Goal: Task Accomplishment & Management: Manage account settings

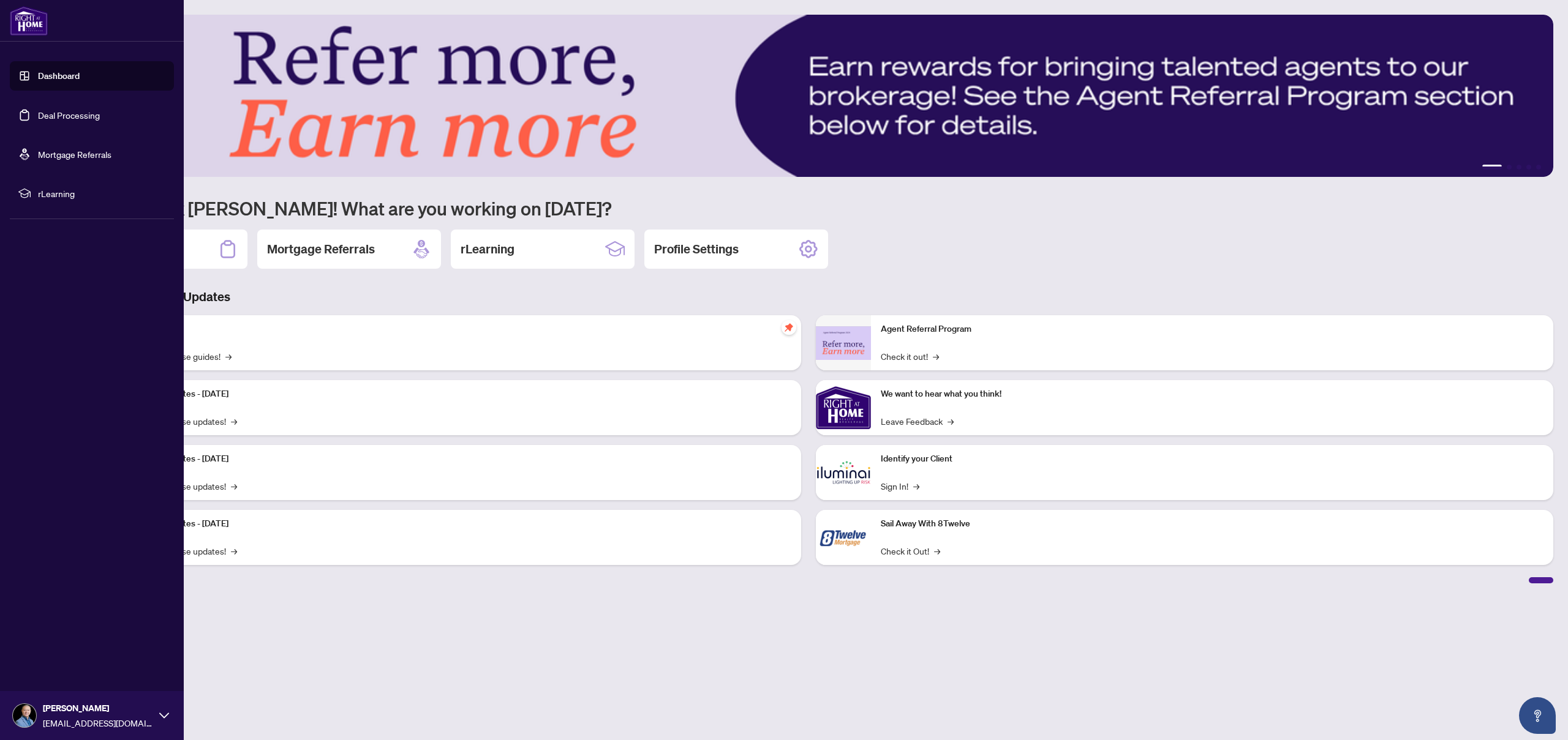
click at [38, 116] on link "Deal Processing" at bounding box center [68, 115] width 62 height 11
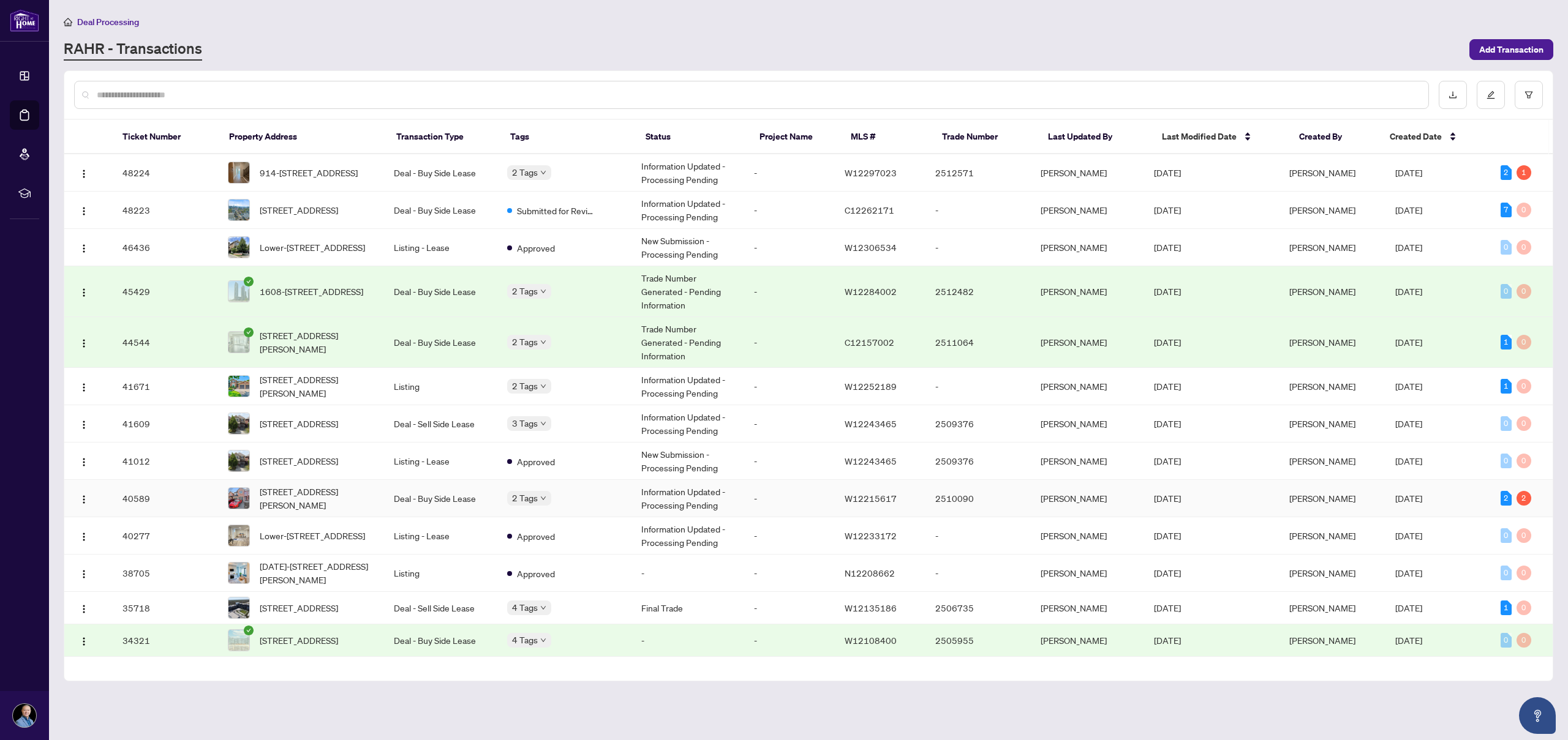
click at [335, 492] on span "[STREET_ADDRESS][PERSON_NAME]" at bounding box center [317, 498] width 115 height 27
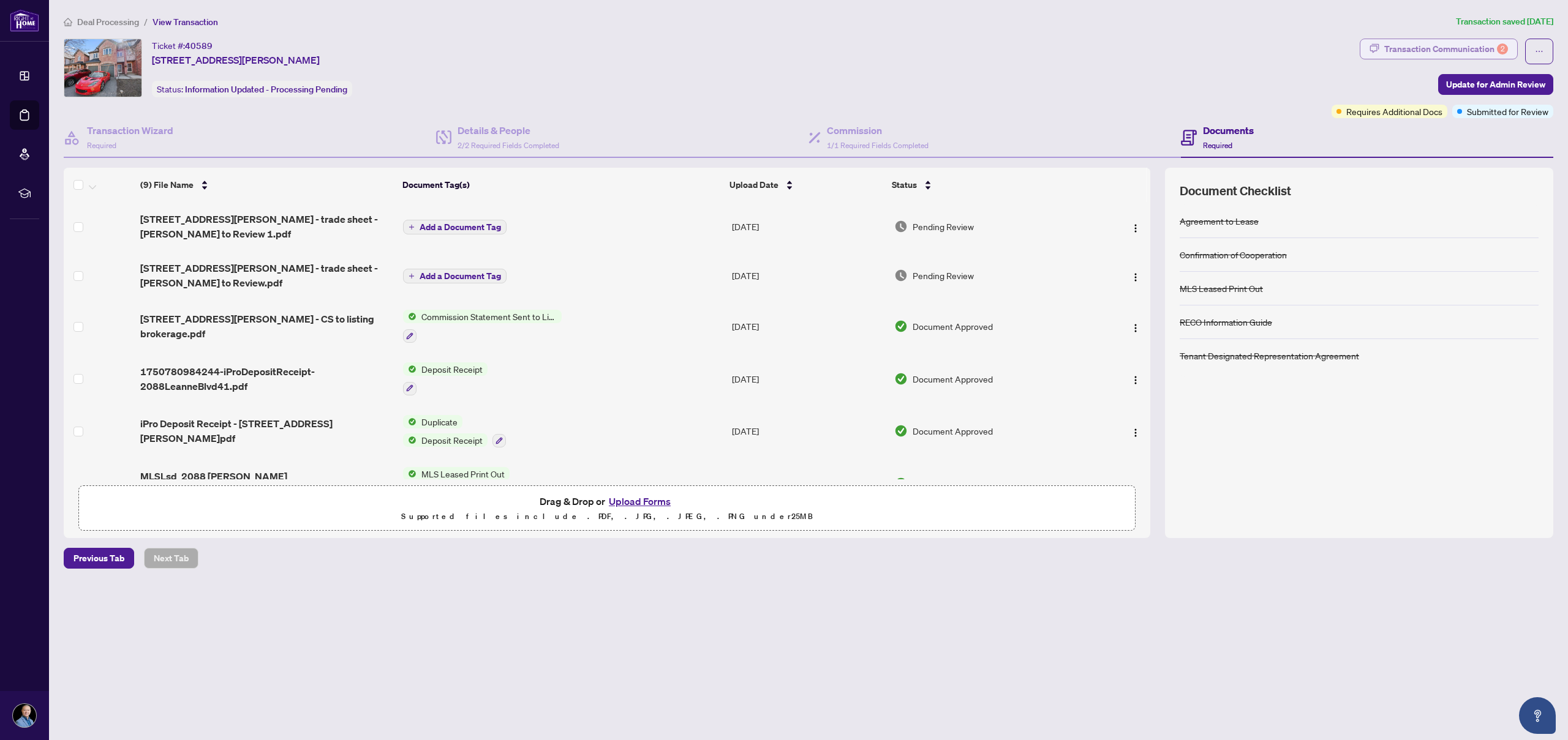
click at [1481, 51] on div "Transaction Communication 2" at bounding box center [1446, 48] width 124 height 19
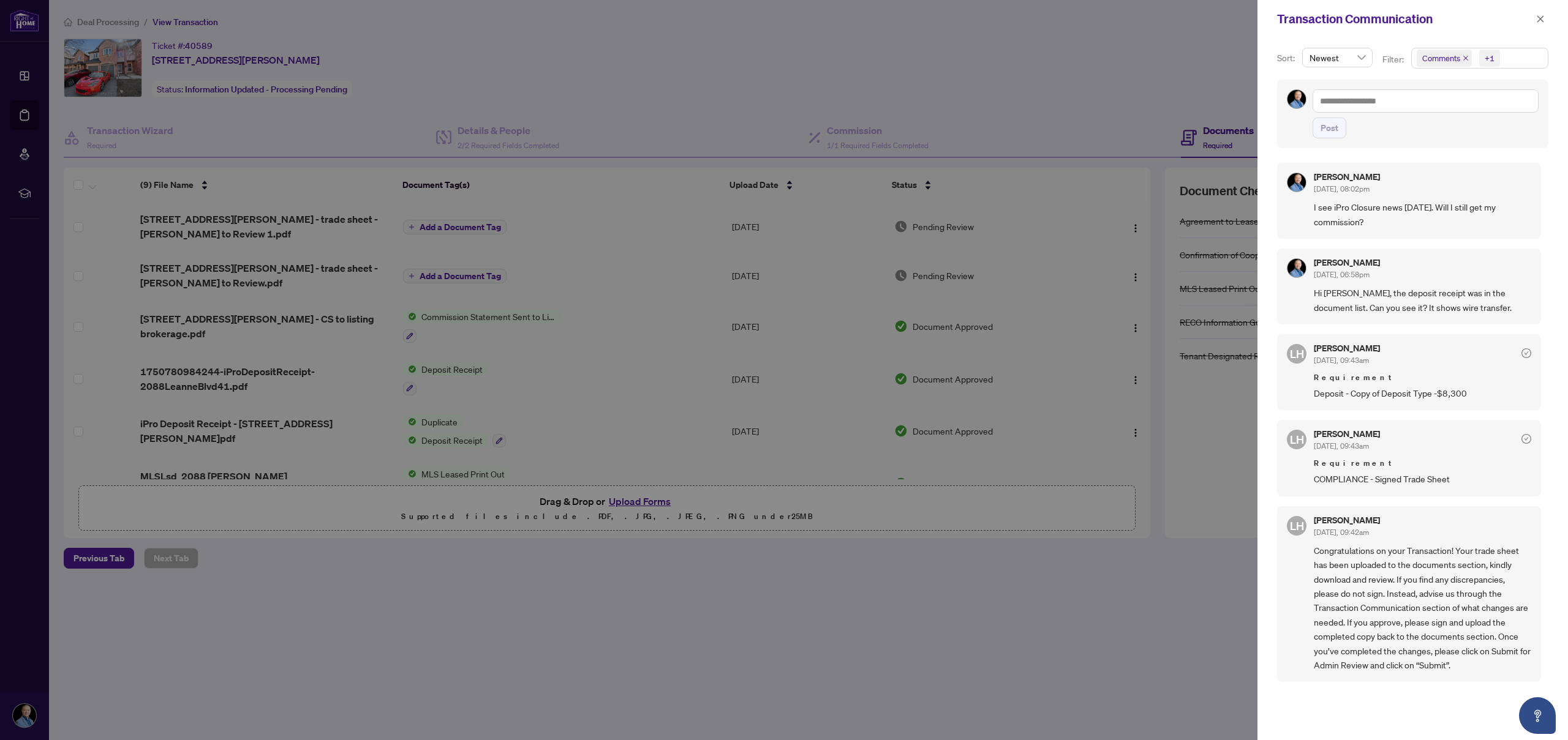
click at [1122, 110] on div at bounding box center [784, 370] width 1568 height 740
drag, startPoint x: 1538, startPoint y: 19, endPoint x: 1393, endPoint y: 39, distance: 146.4
click at [1538, 19] on icon "close" at bounding box center [1540, 19] width 7 height 7
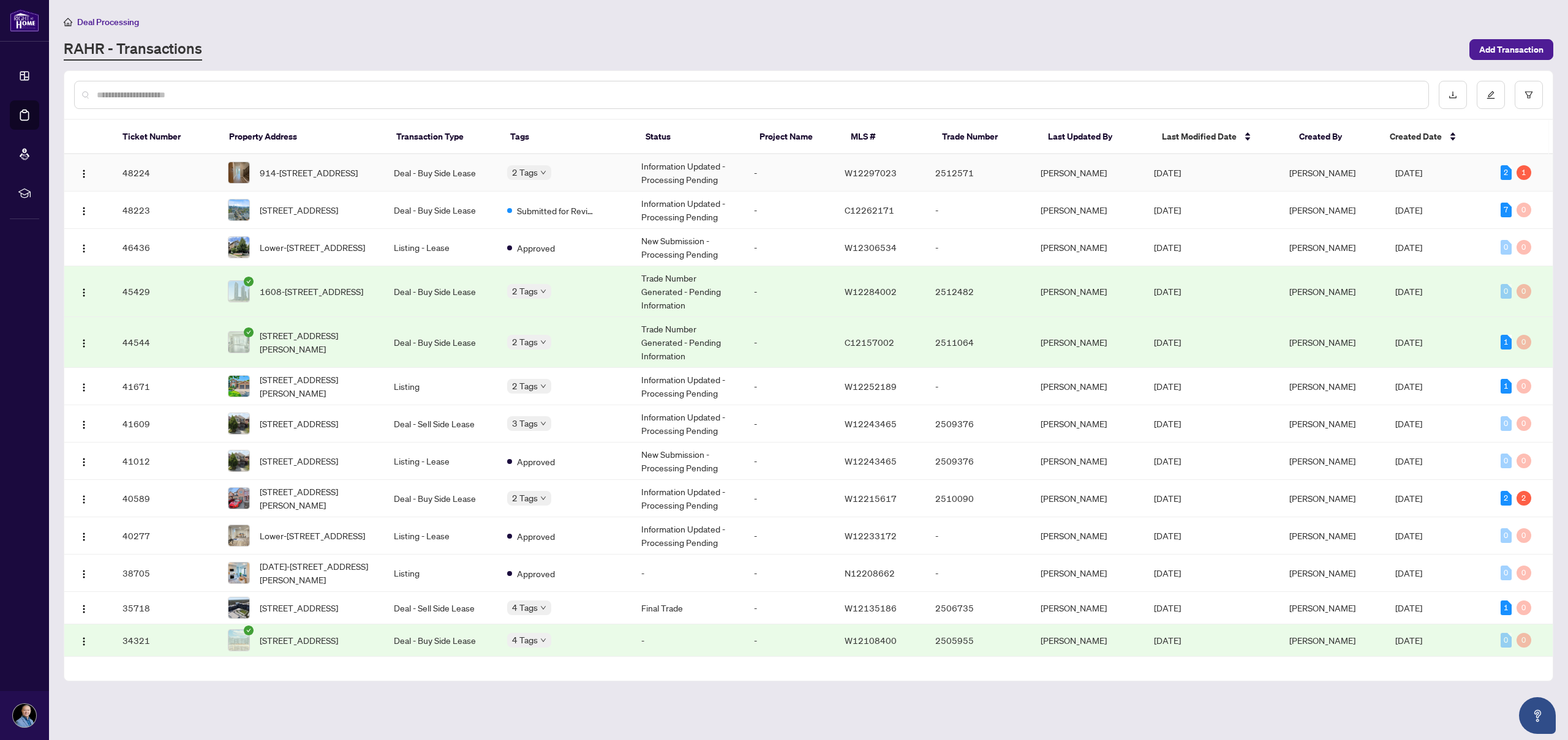
click at [309, 174] on span "914-[STREET_ADDRESS]" at bounding box center [309, 173] width 98 height 13
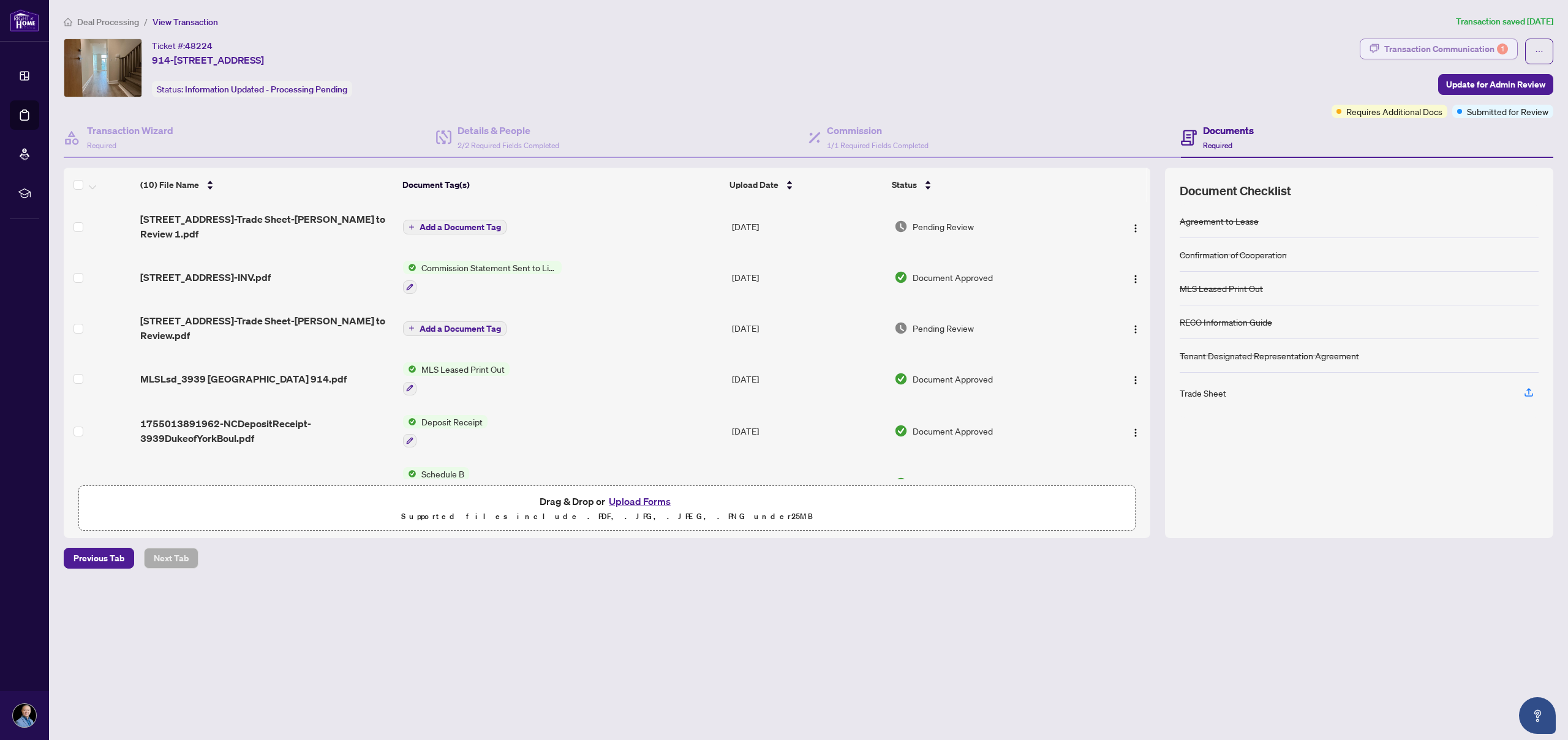
click at [1472, 51] on div "Transaction Communication 1" at bounding box center [1446, 48] width 124 height 19
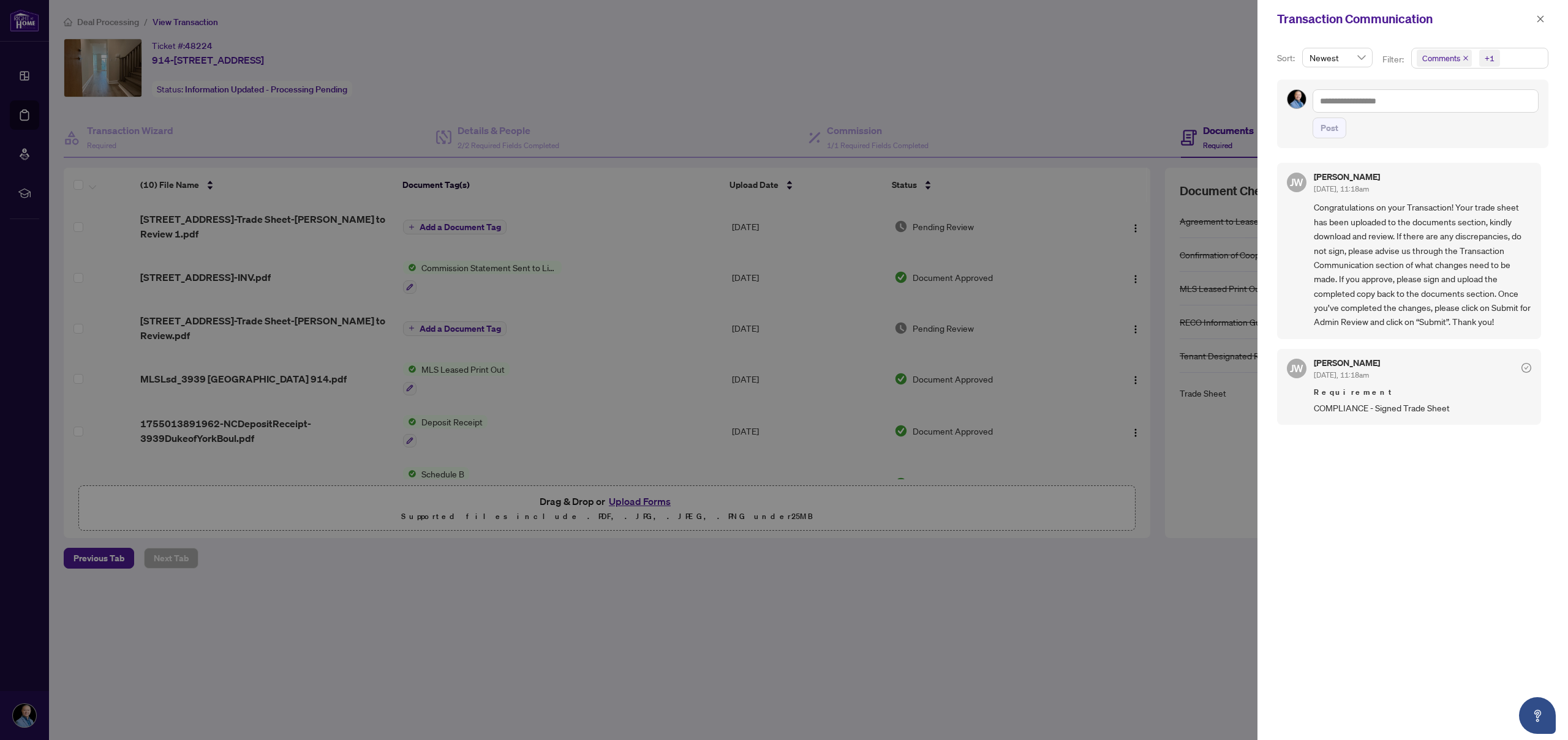
click at [1080, 108] on div at bounding box center [784, 370] width 1568 height 740
click at [1542, 20] on icon "close" at bounding box center [1540, 19] width 7 height 7
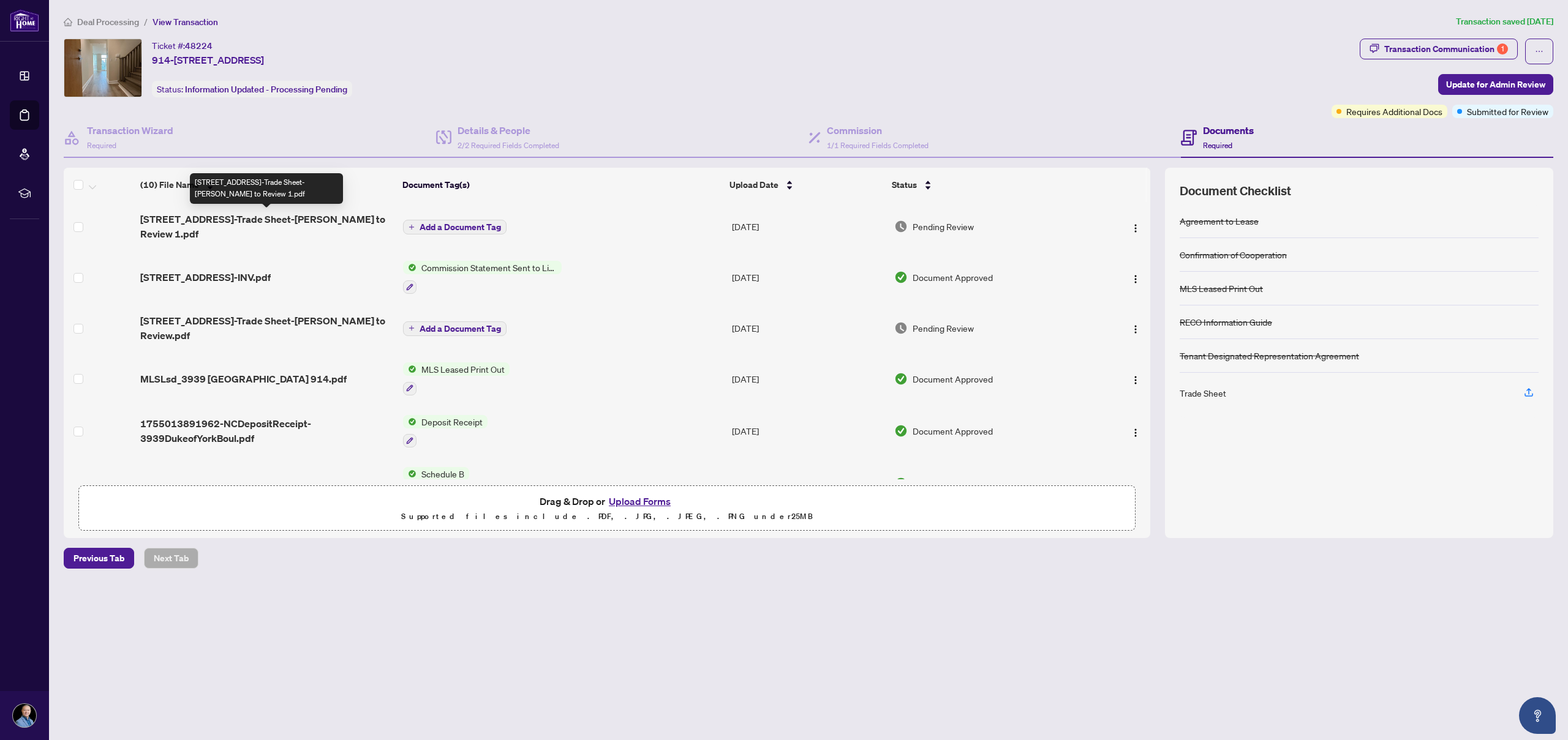
click at [237, 217] on span "[STREET_ADDRESS]-Trade Sheet-[PERSON_NAME] to Review 1.pdf" at bounding box center [266, 226] width 253 height 29
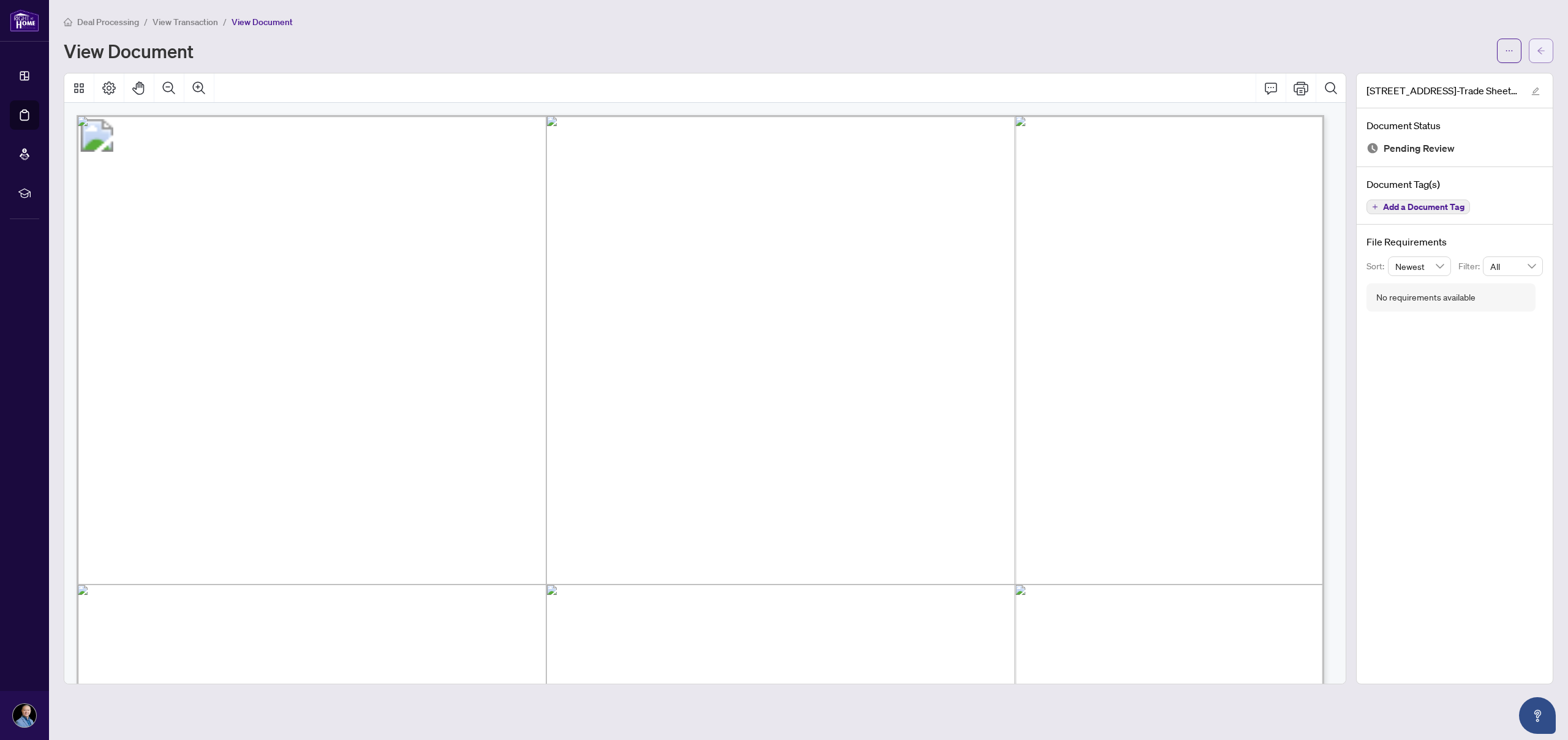
click at [1542, 48] on icon "arrow-left" at bounding box center [1541, 51] width 8 height 8
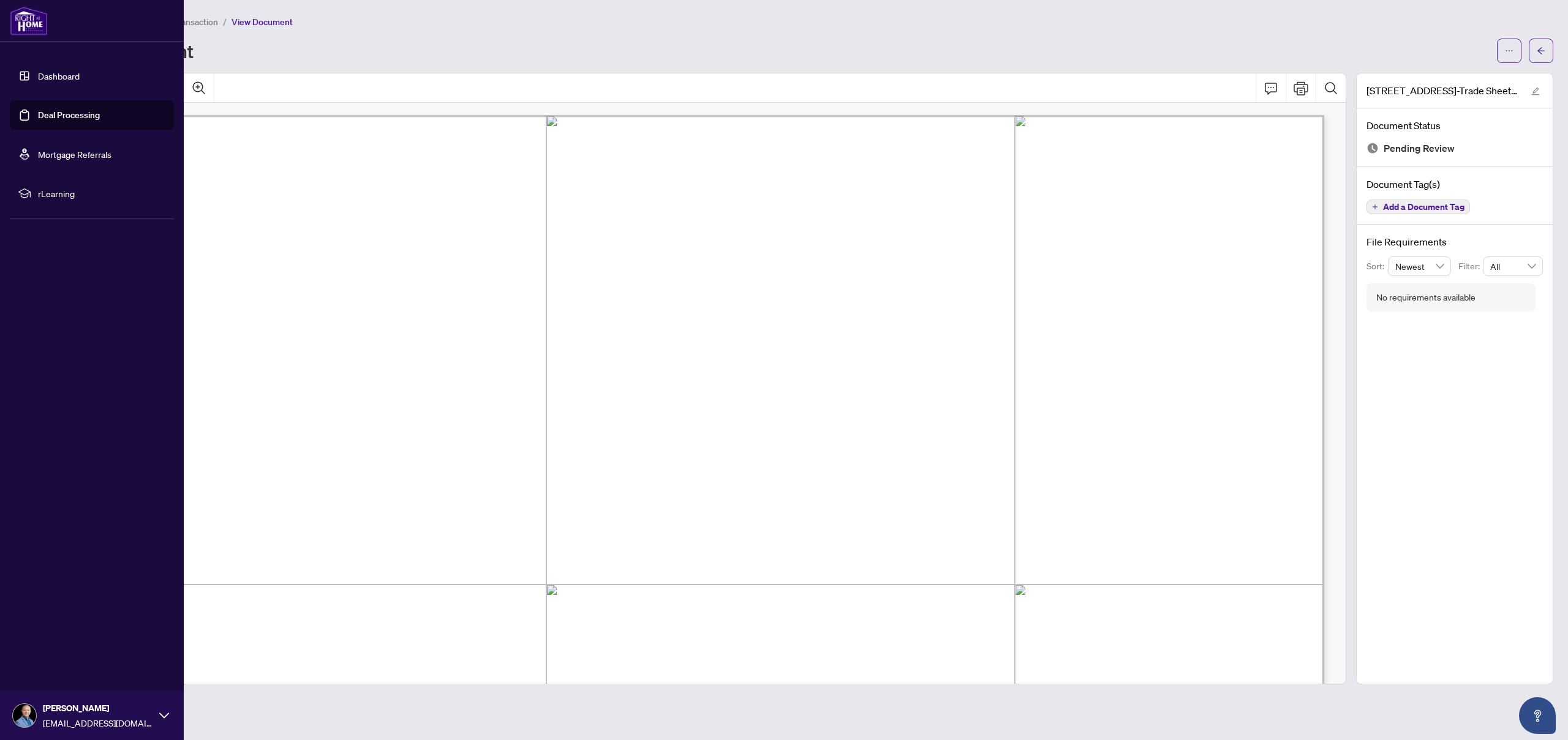
drag, startPoint x: 51, startPoint y: 115, endPoint x: 129, endPoint y: 191, distance: 108.9
click at [51, 115] on link "Deal Processing" at bounding box center [68, 115] width 62 height 11
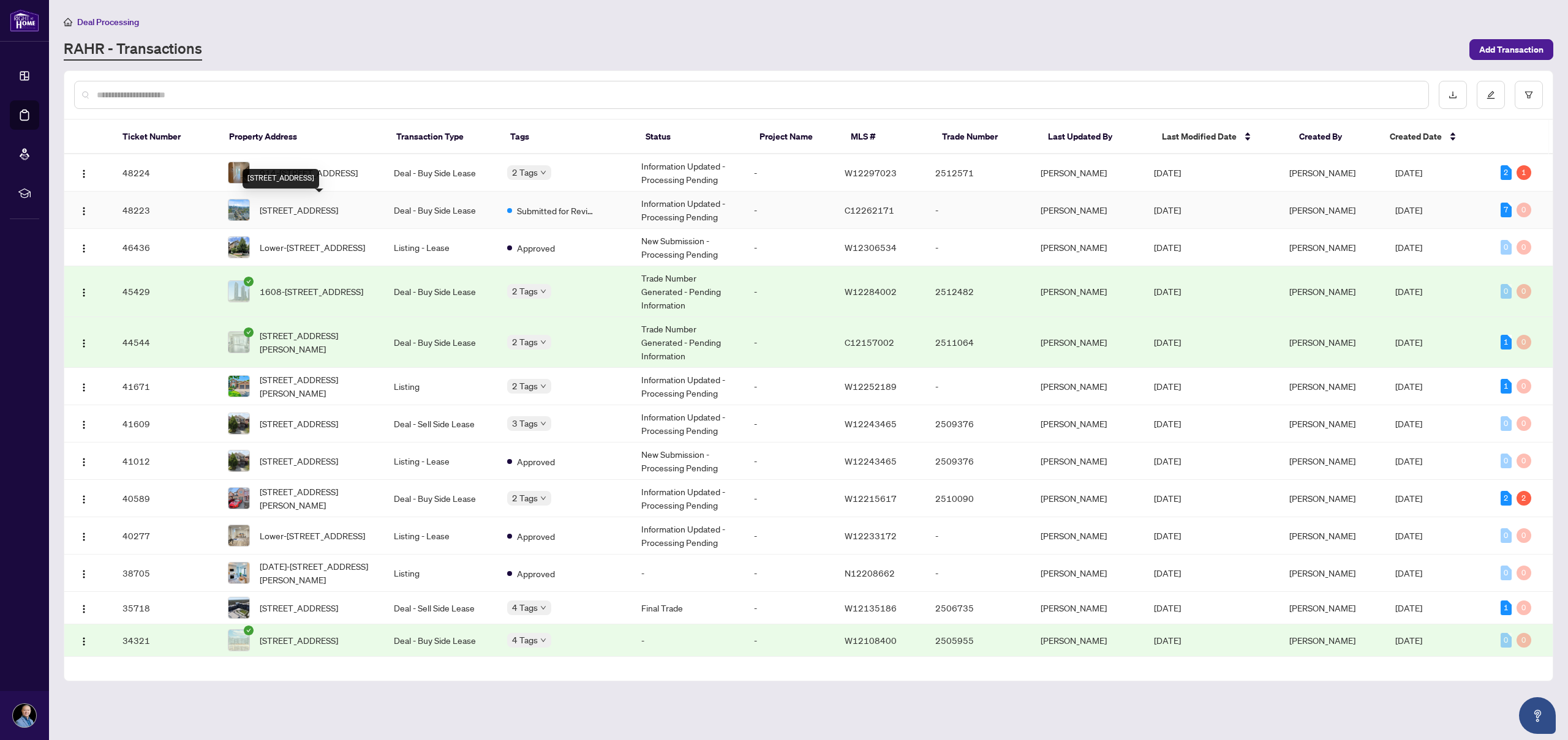
click at [325, 206] on span "[STREET_ADDRESS]" at bounding box center [298, 210] width 78 height 13
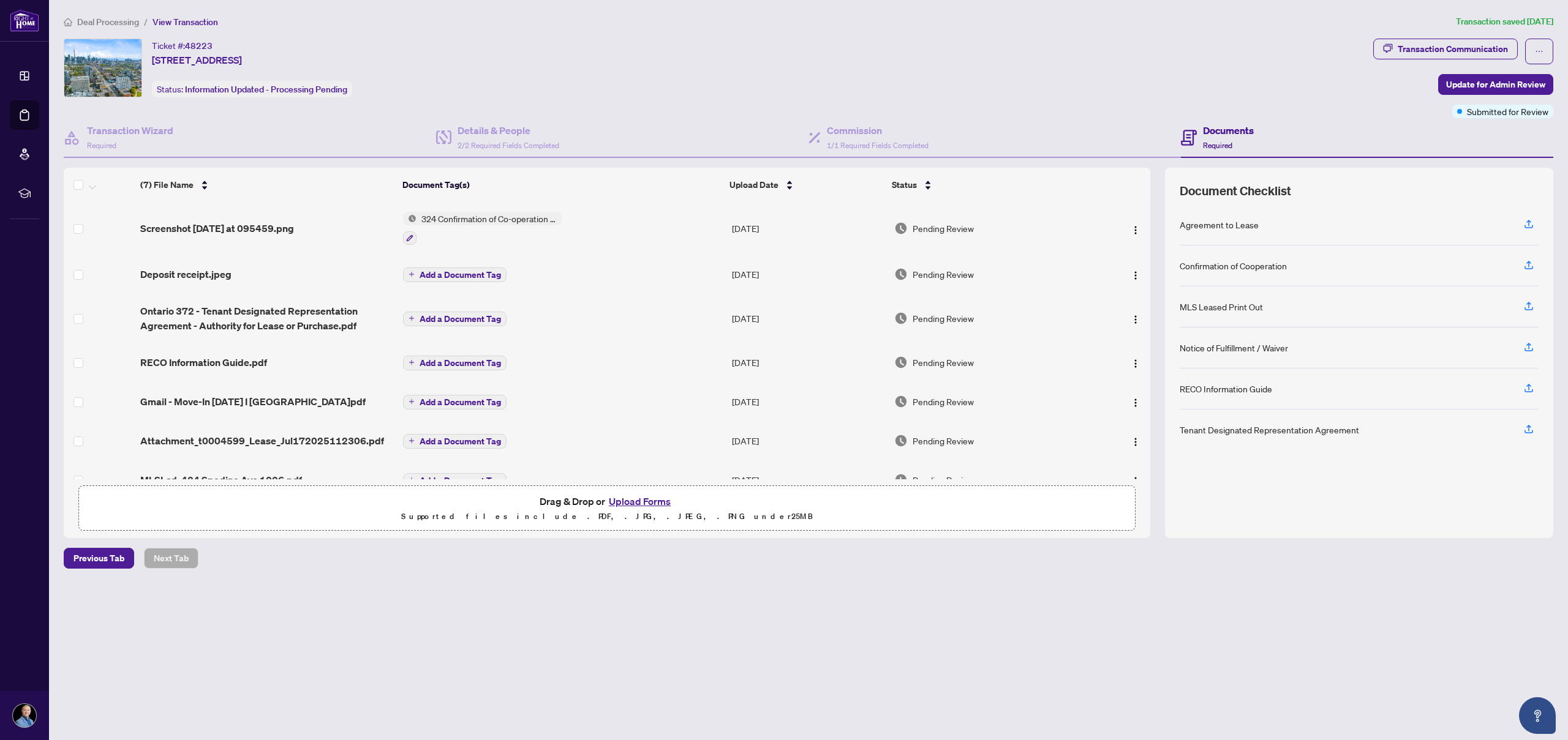
scroll to position [24, 0]
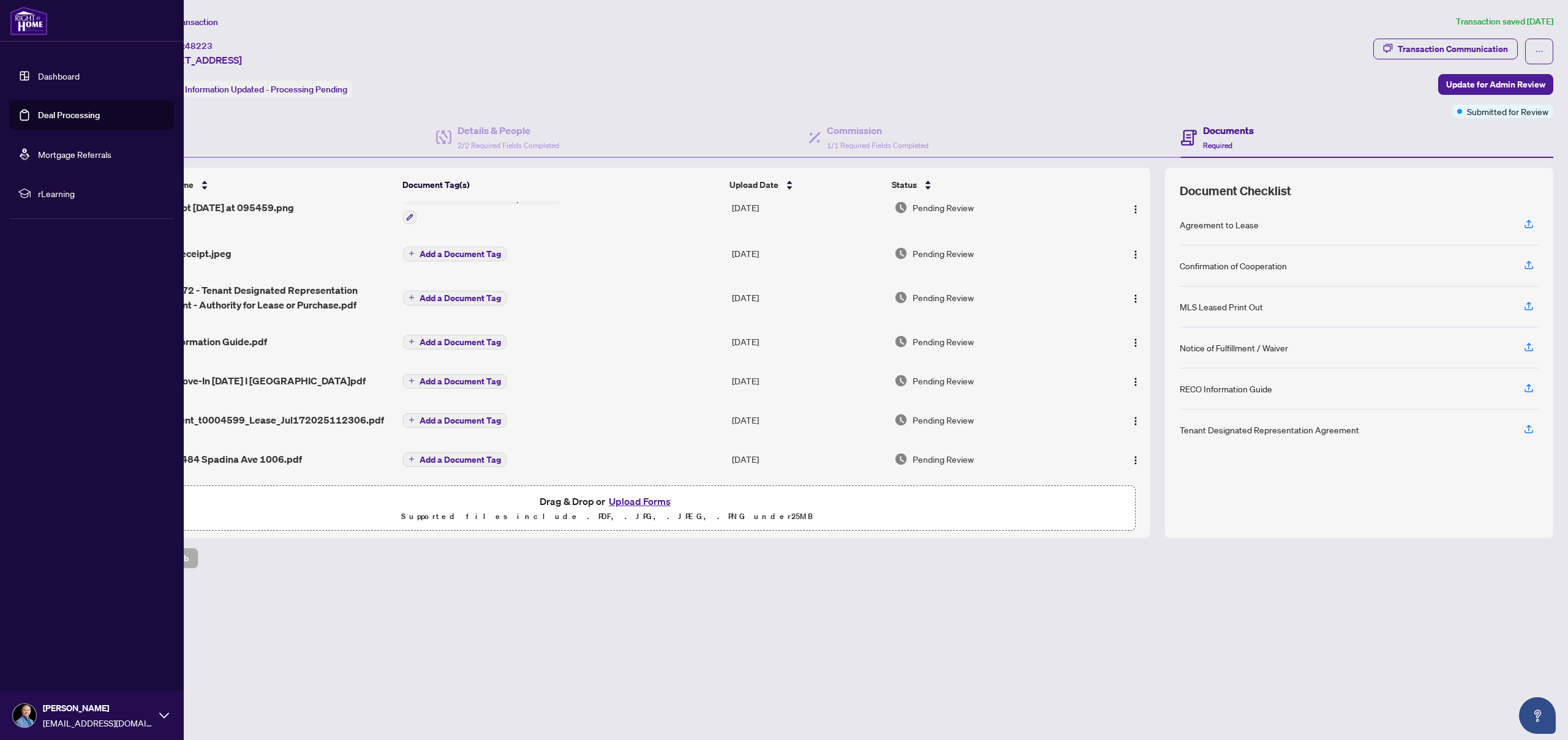
click at [57, 115] on link "Deal Processing" at bounding box center [68, 115] width 62 height 11
